Goal: Task Accomplishment & Management: Use online tool/utility

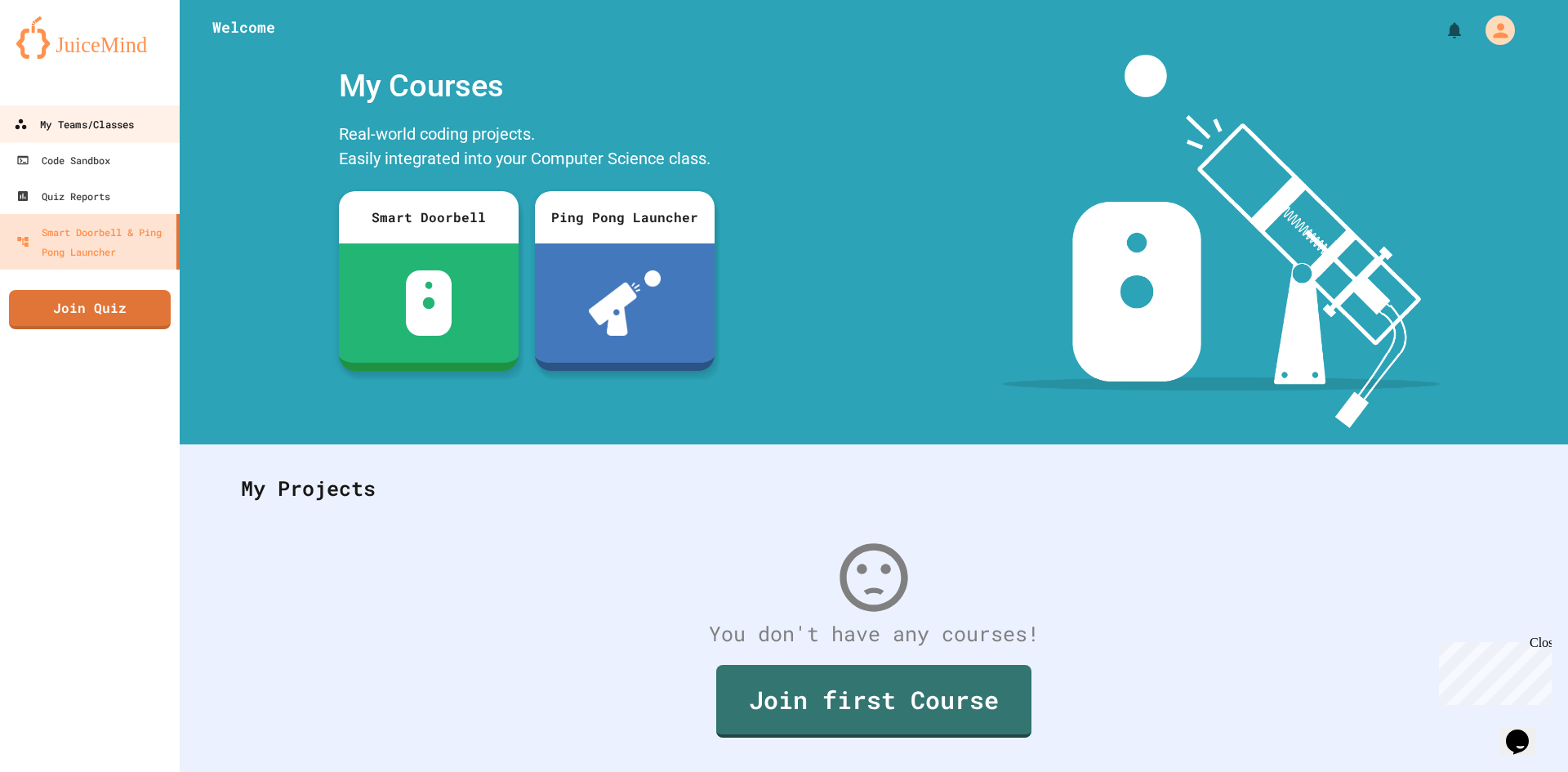
click at [79, 116] on div "My Teams/Classes" at bounding box center [73, 125] width 120 height 21
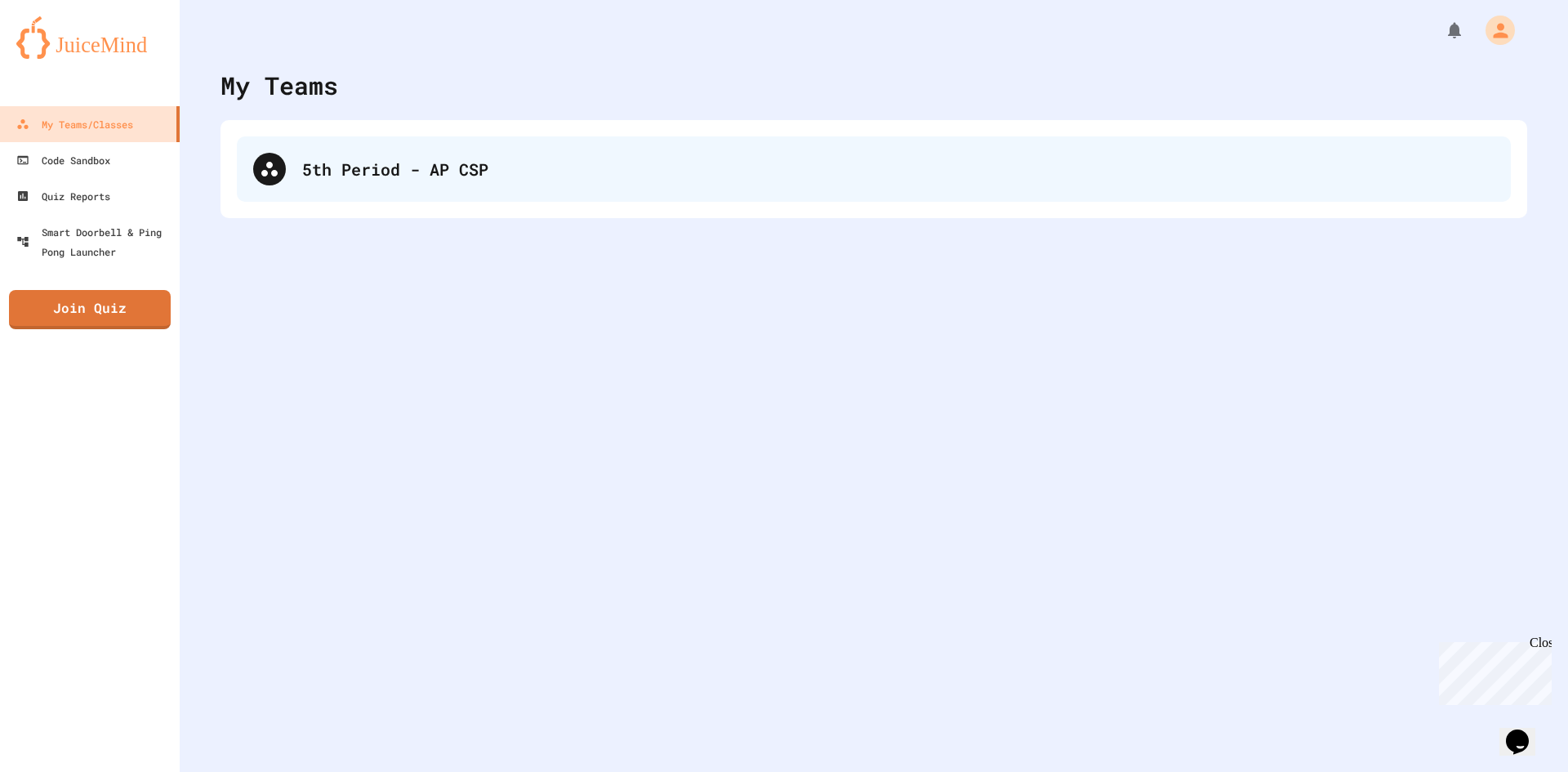
click at [359, 172] on div "5th Period - AP CSP" at bounding box center [898, 169] width 1193 height 24
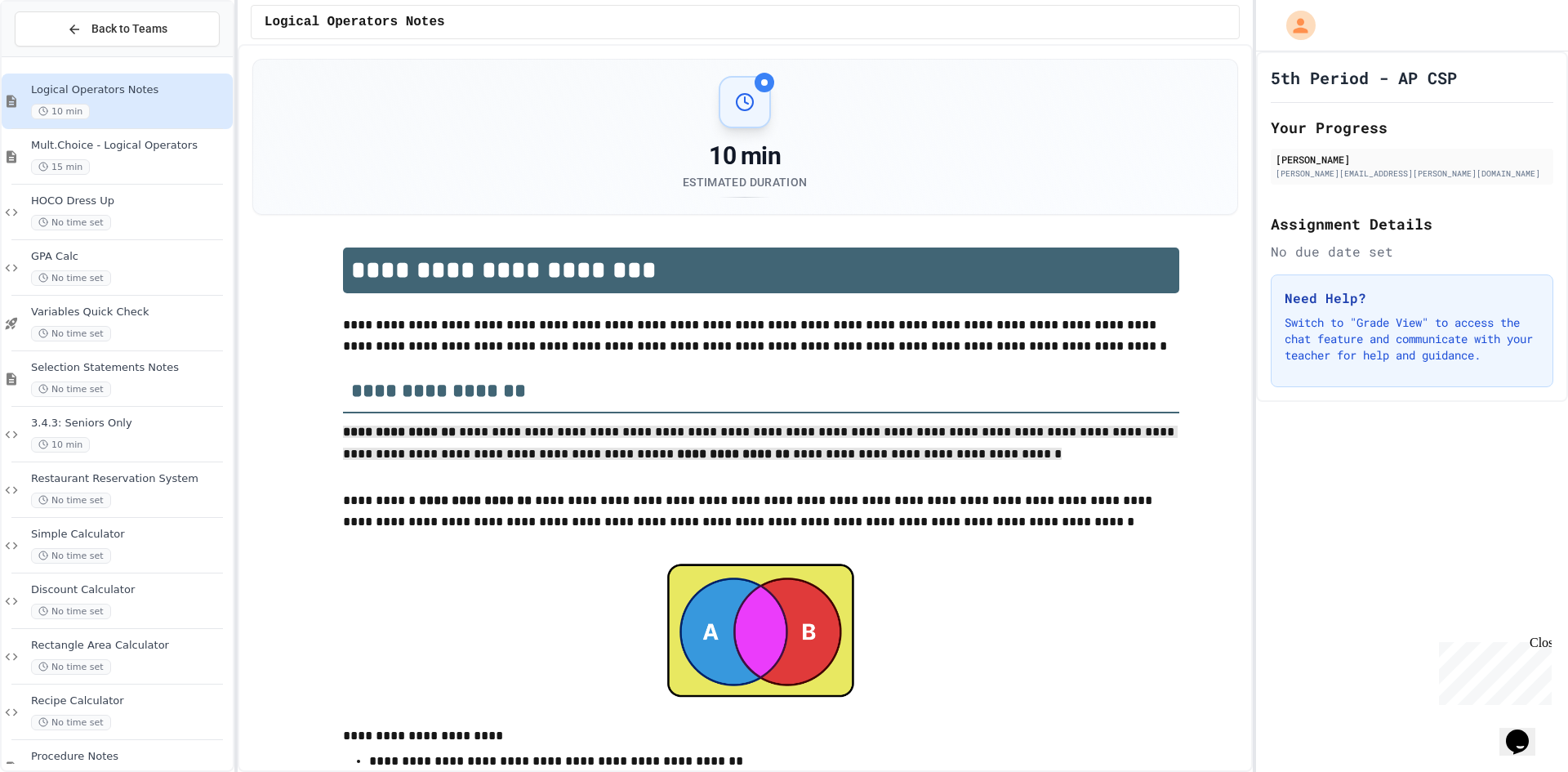
drag, startPoint x: 332, startPoint y: 429, endPoint x: 1134, endPoint y: 450, distance: 802.3
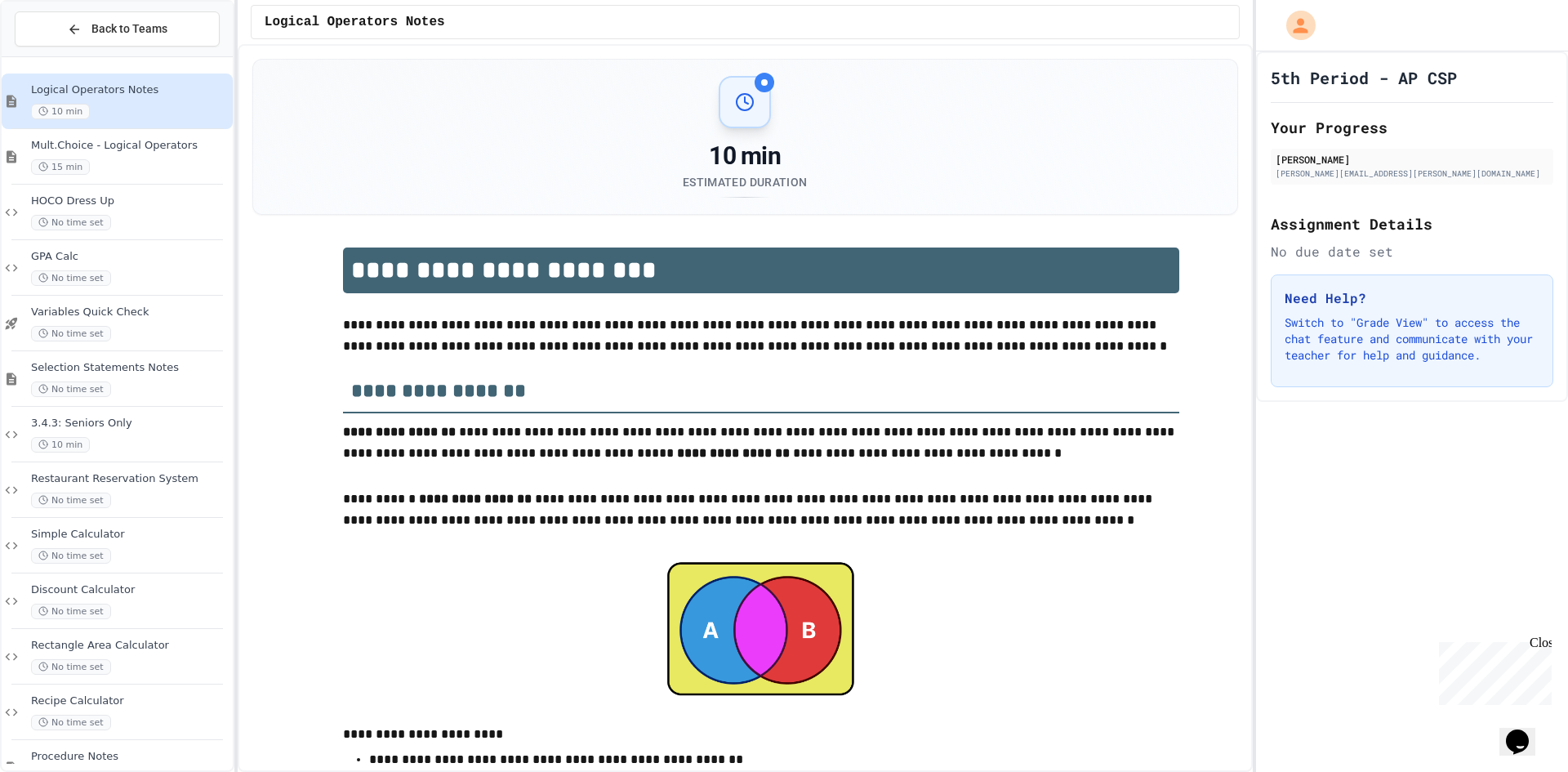
click at [1008, 475] on p at bounding box center [762, 478] width 837 height 22
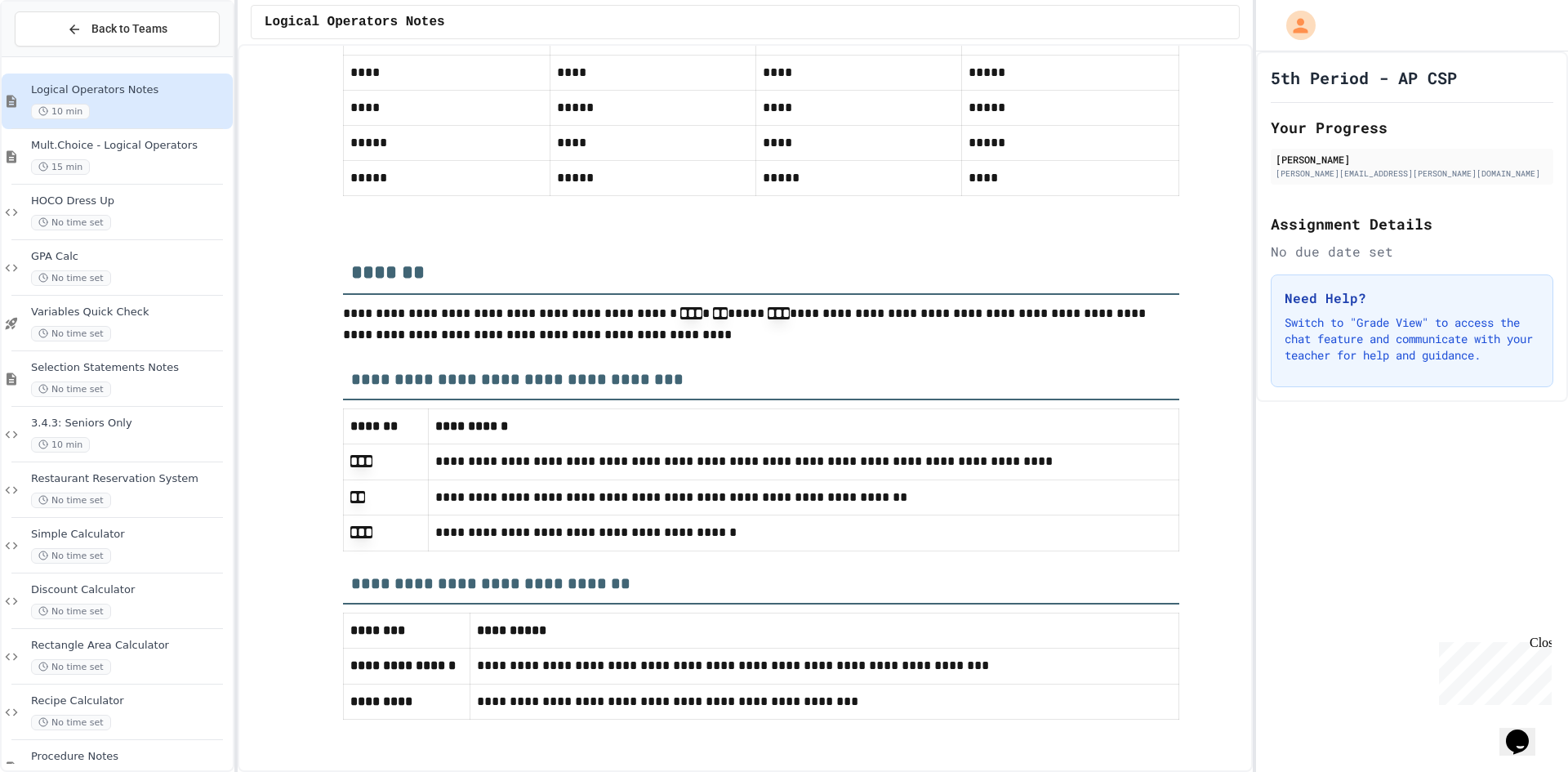
scroll to position [6913, 0]
click at [171, 149] on span "Mult.Choice - Logical Operators" at bounding box center [130, 146] width 199 height 14
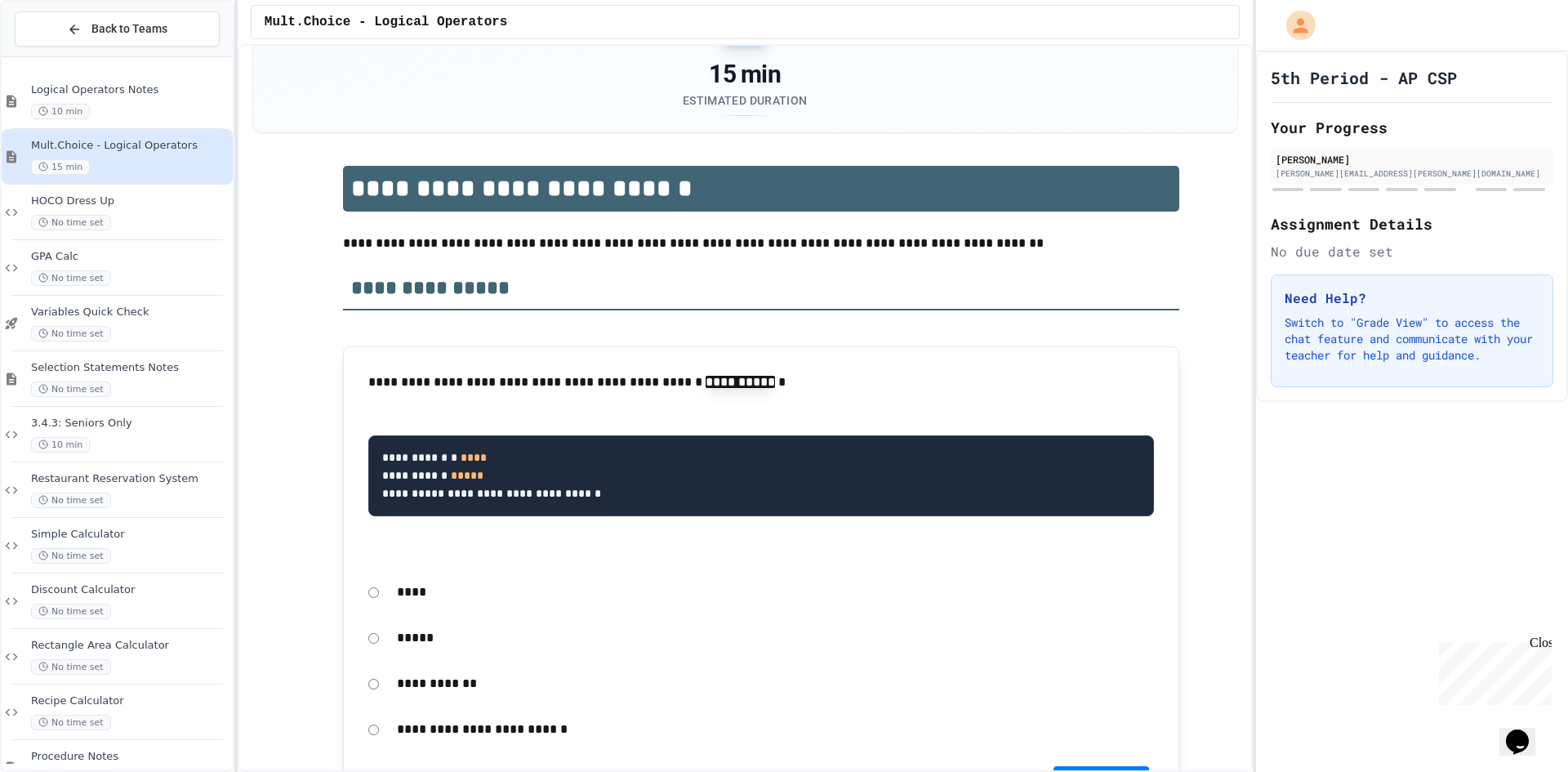
scroll to position [164, 0]
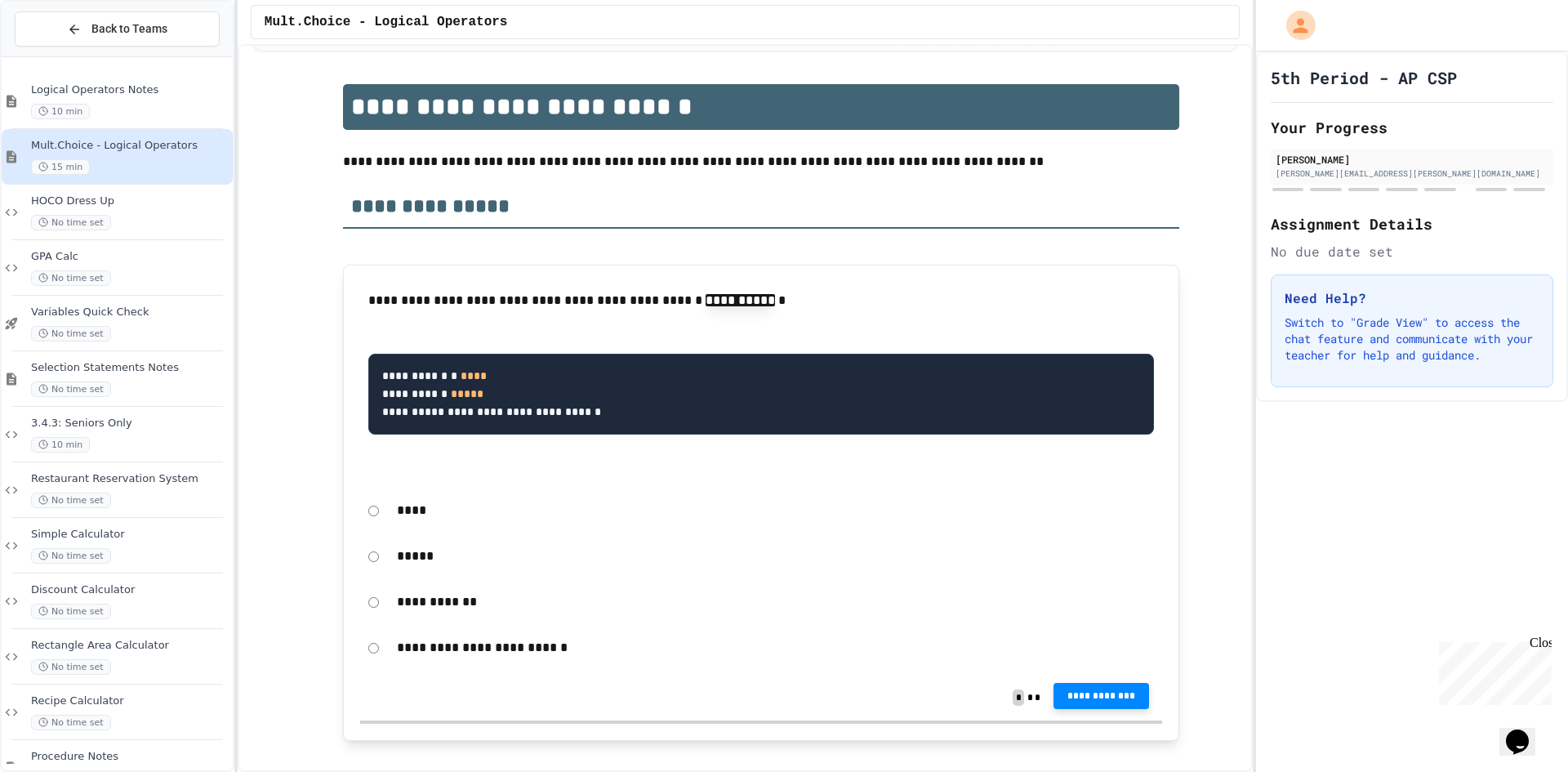
click at [1084, 702] on span "**********" at bounding box center [1102, 696] width 70 height 13
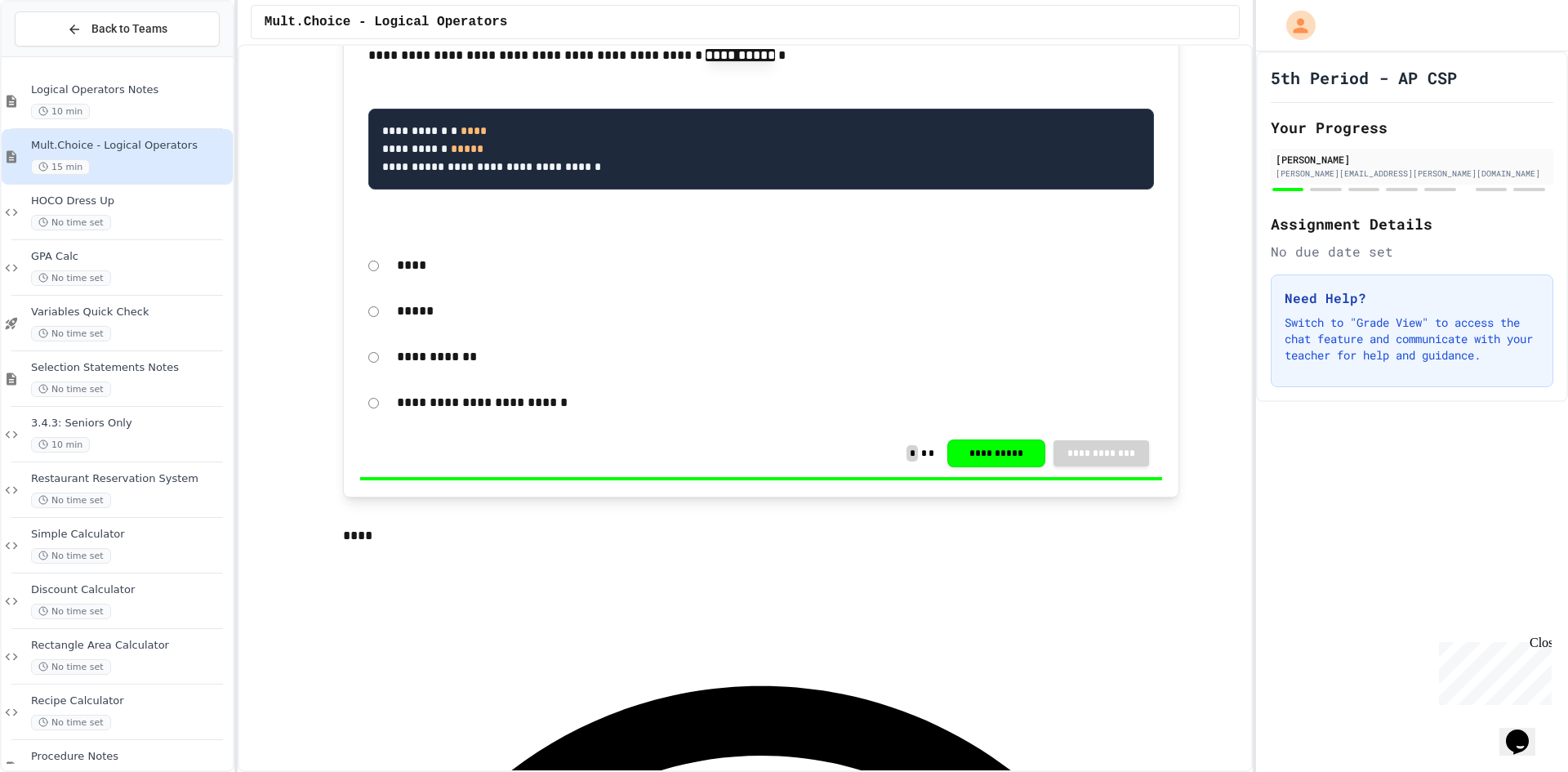
scroll to position [654, 0]
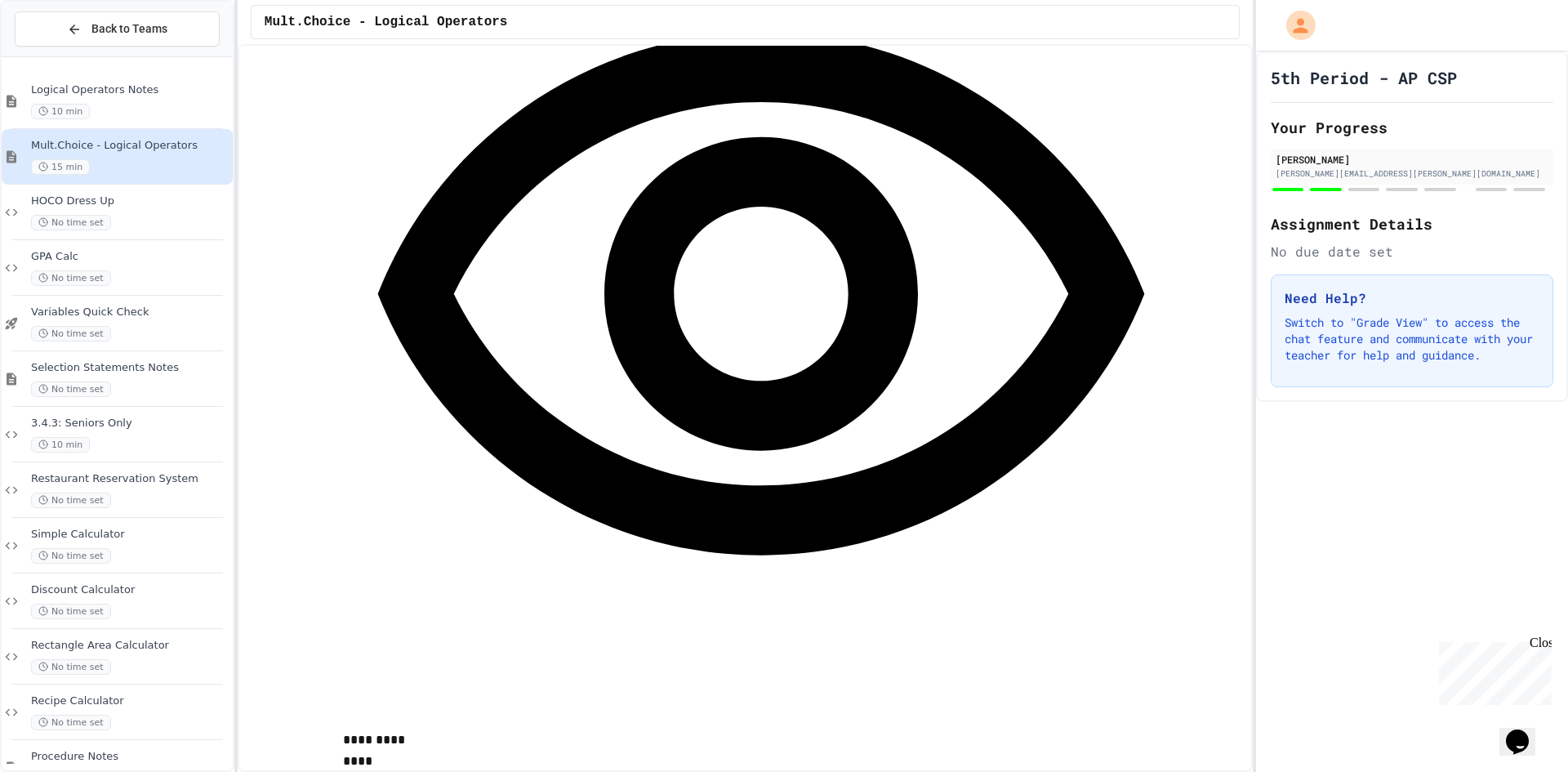
scroll to position [1307, 0]
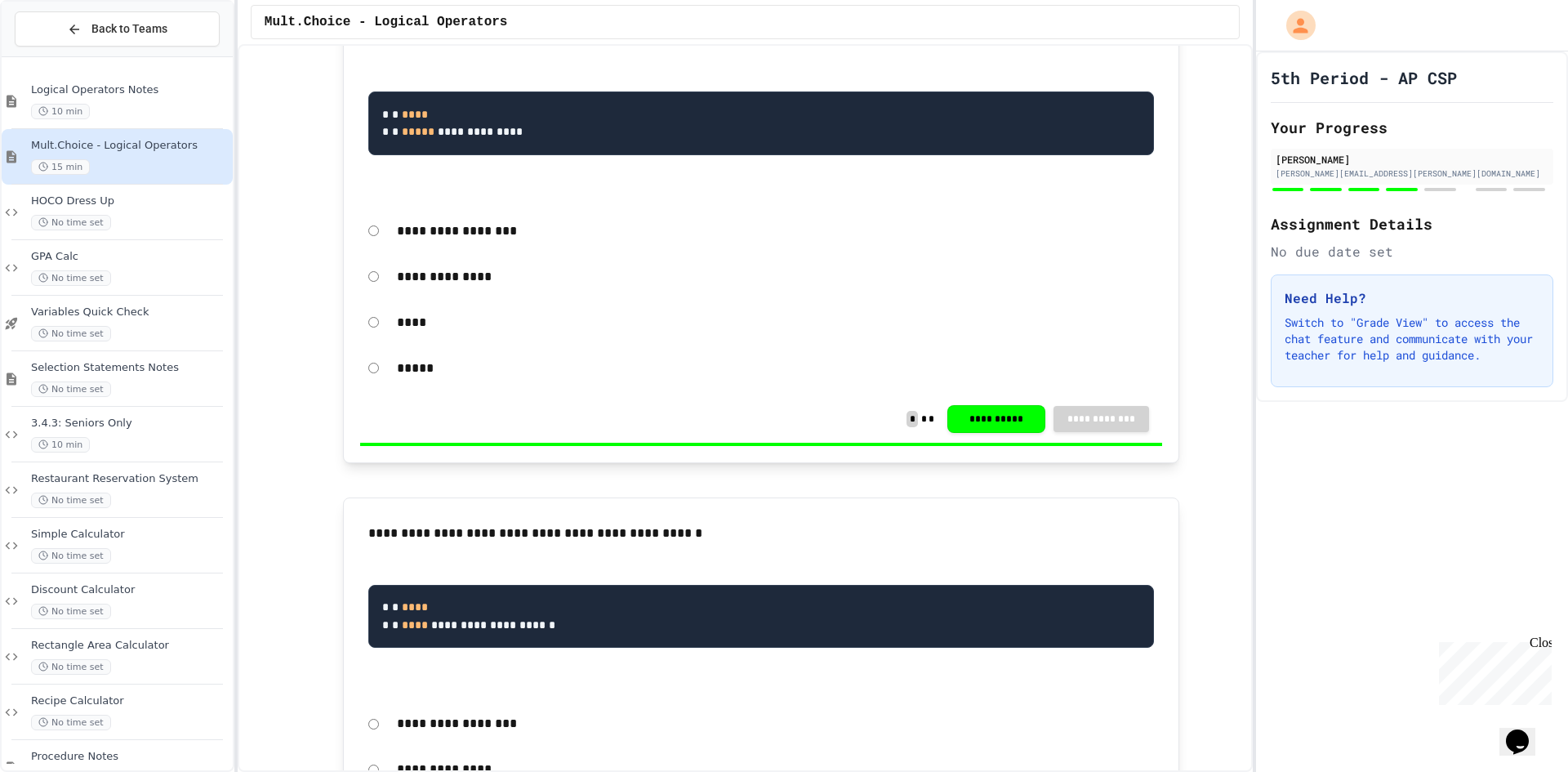
scroll to position [2369, 0]
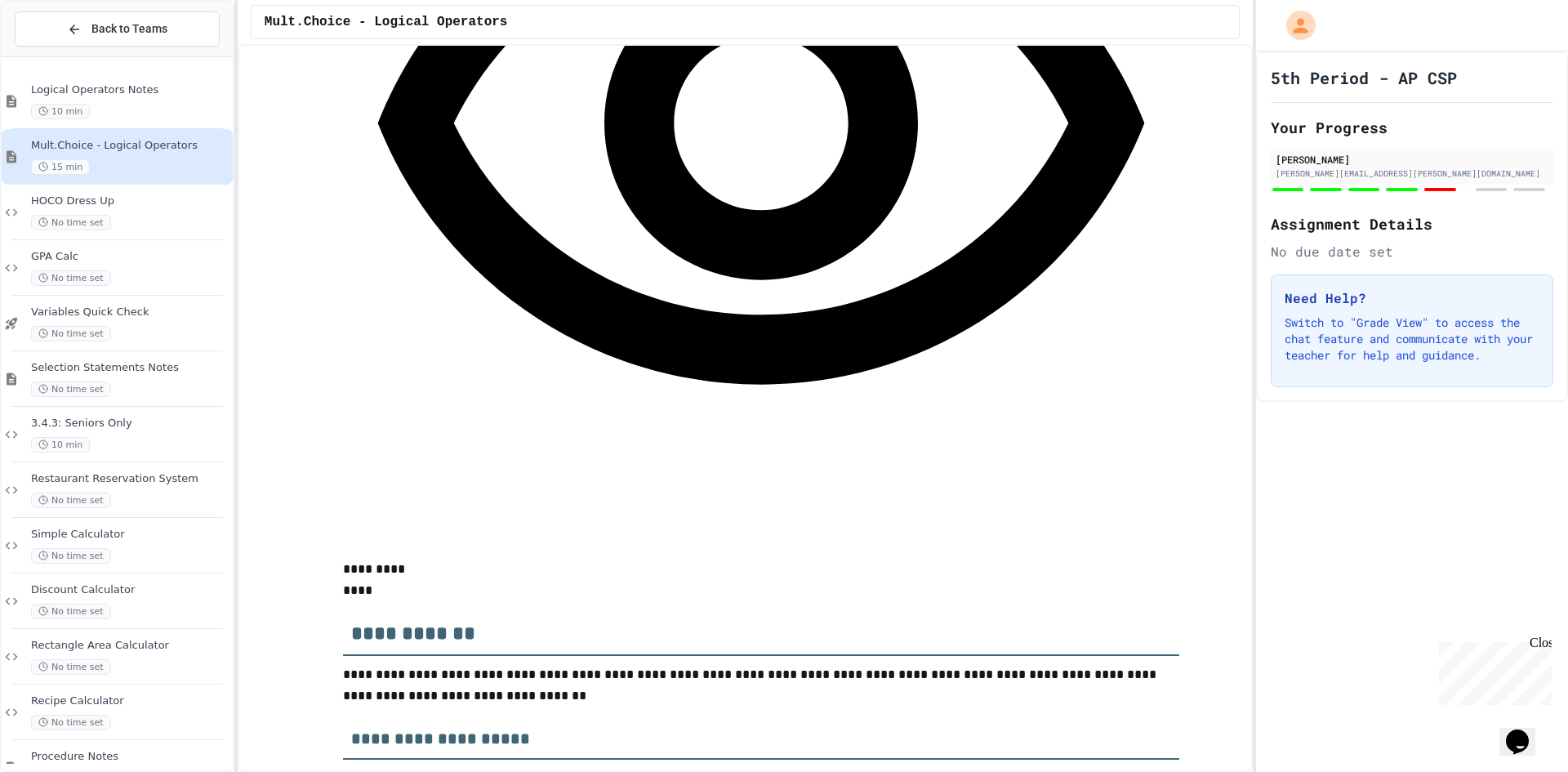
scroll to position [4821, 0]
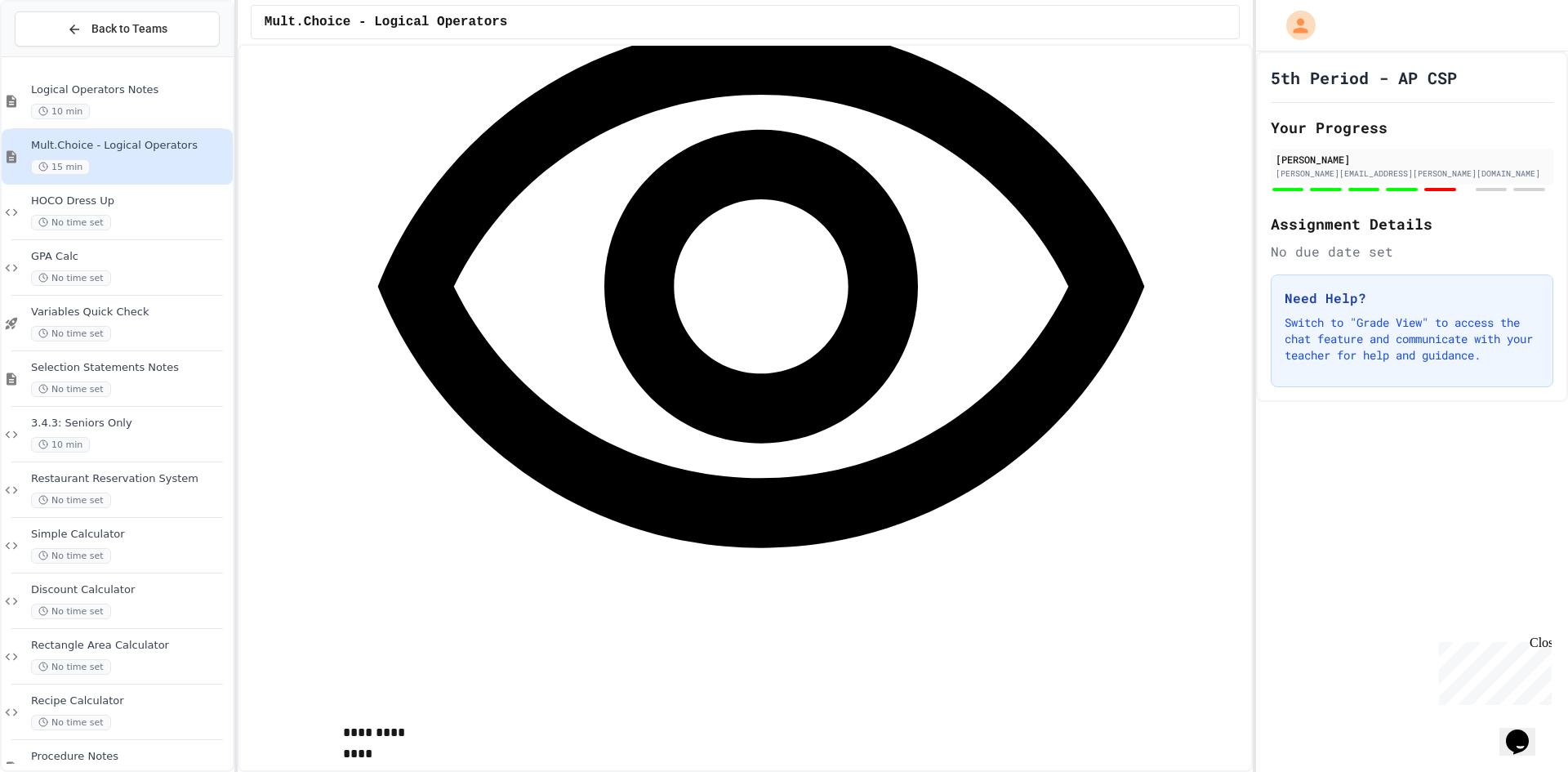
scroll to position [4902, 0]
